Goal: Information Seeking & Learning: Find specific page/section

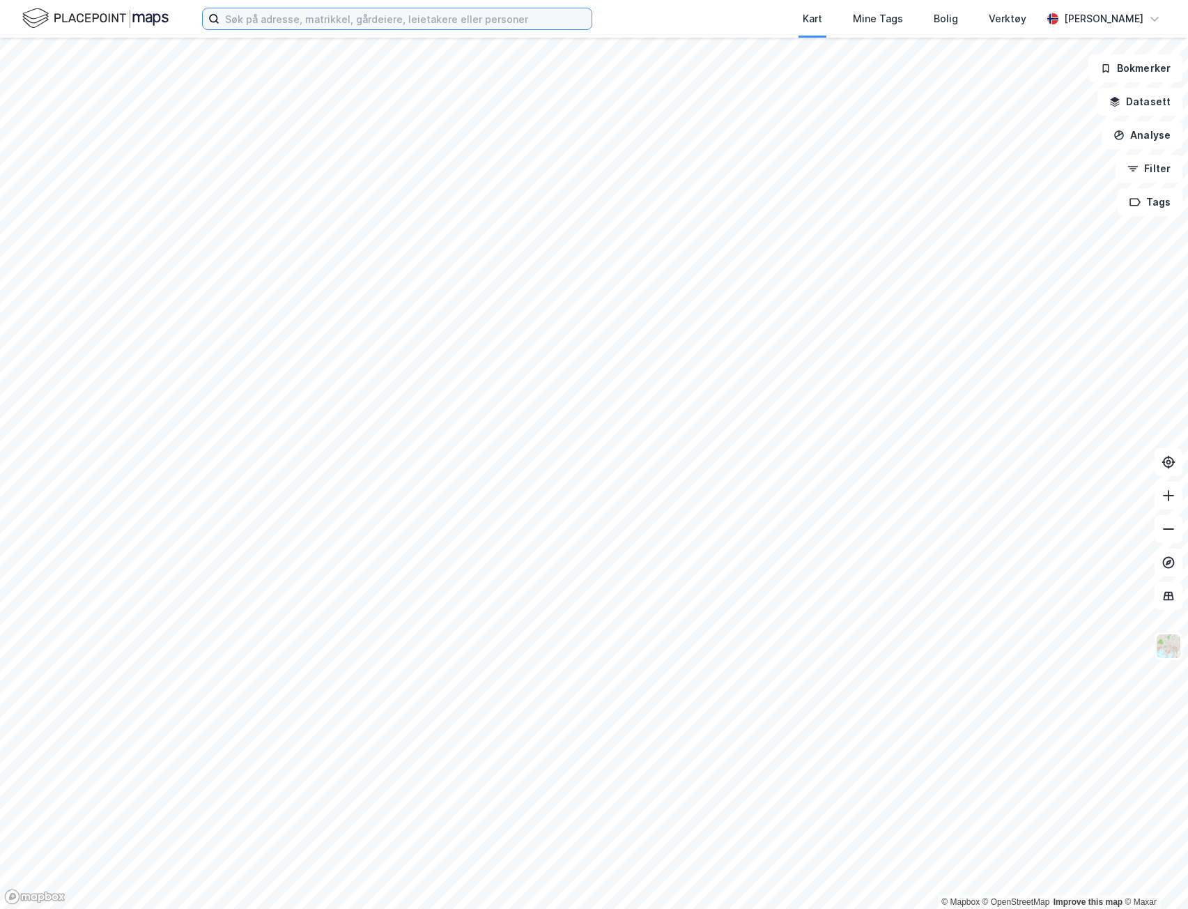
click at [296, 19] on input at bounding box center [405, 18] width 372 height 21
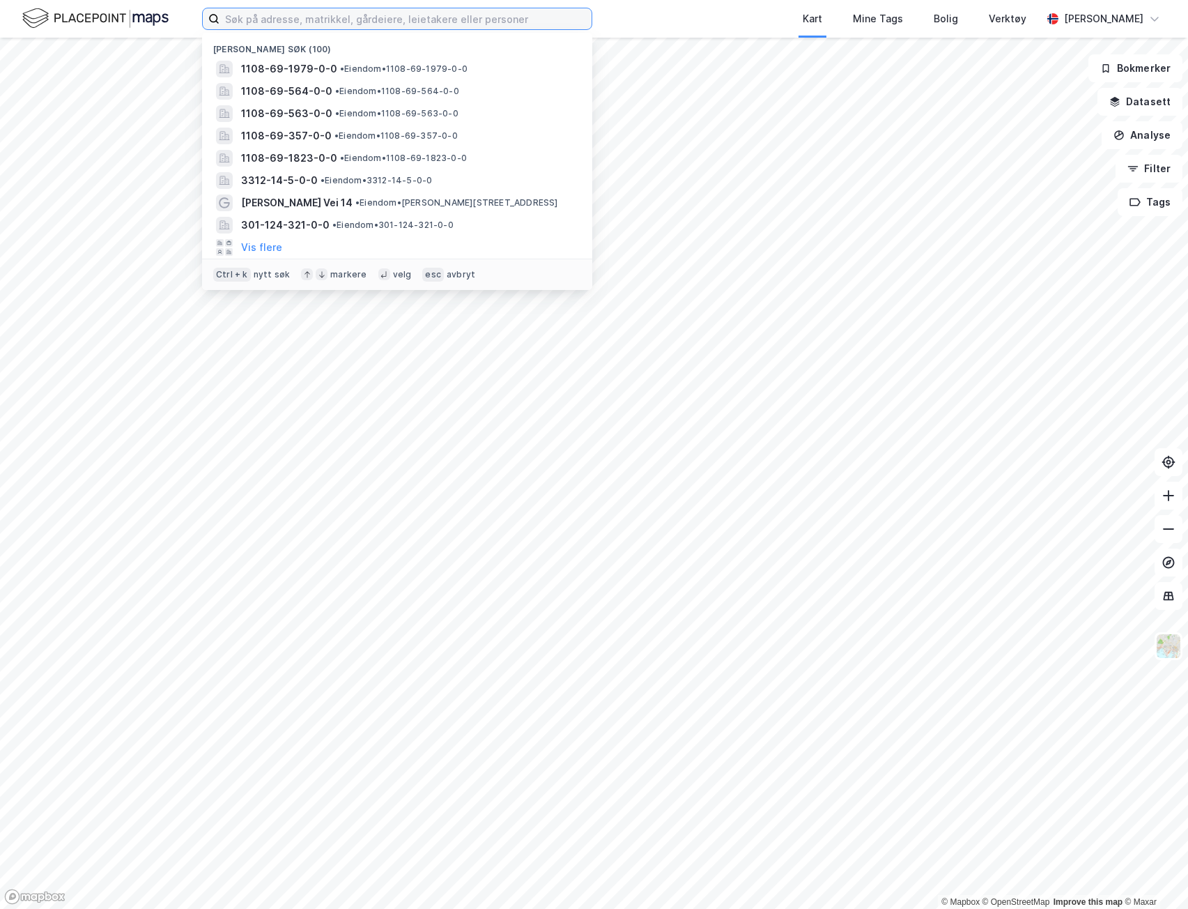
type input "i"
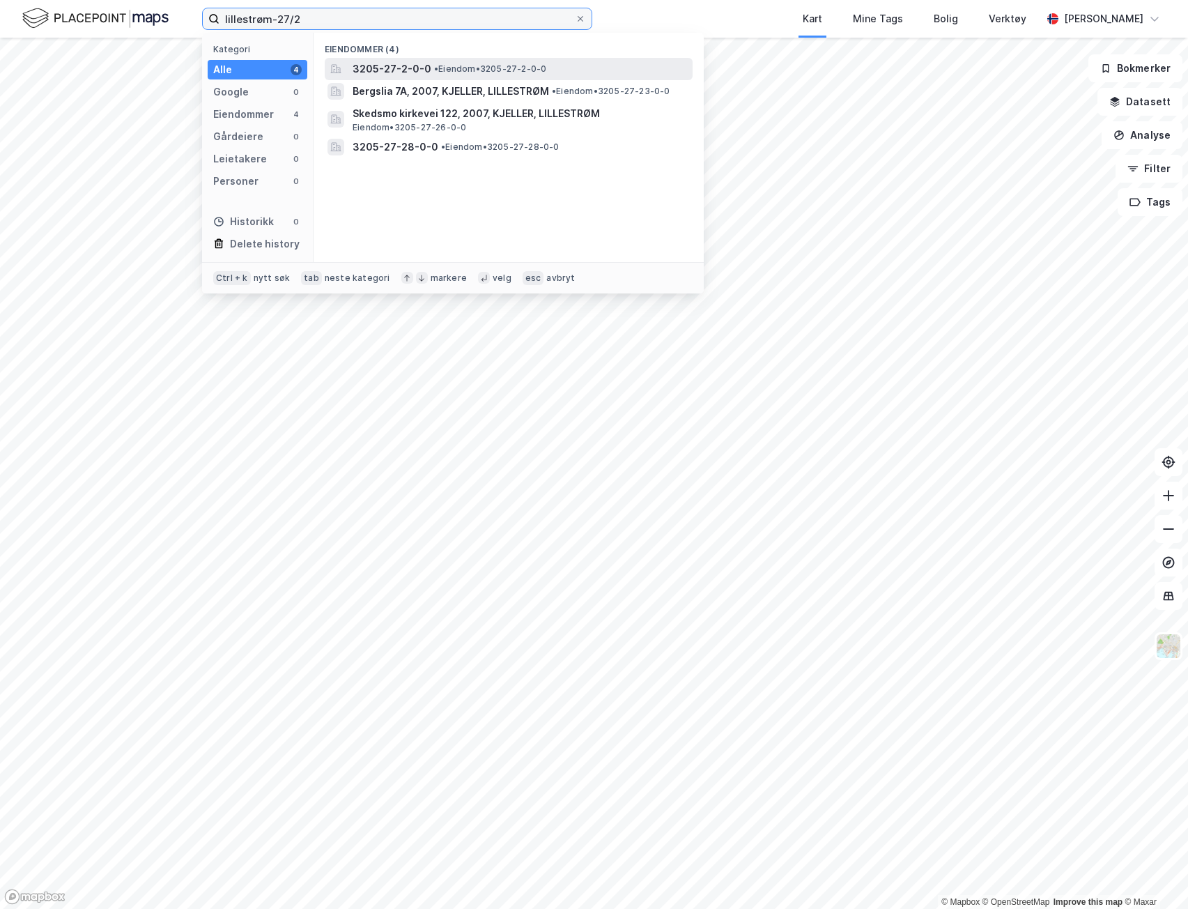
type input "lillestrøm-27/2"
click at [392, 65] on span "3205-27-2-0-0" at bounding box center [392, 69] width 79 height 17
